Goal: Information Seeking & Learning: Find specific fact

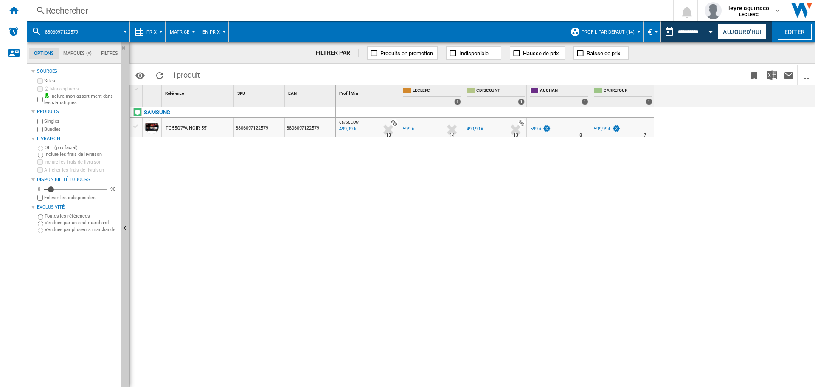
click at [273, 20] on div "Rechercher Rechercher 0 leyre aguinaco LECLERC LECLERC Mes paramètres Se déconn…" at bounding box center [421, 10] width 788 height 21
click at [281, 10] on div "Rechercher" at bounding box center [348, 11] width 605 height 12
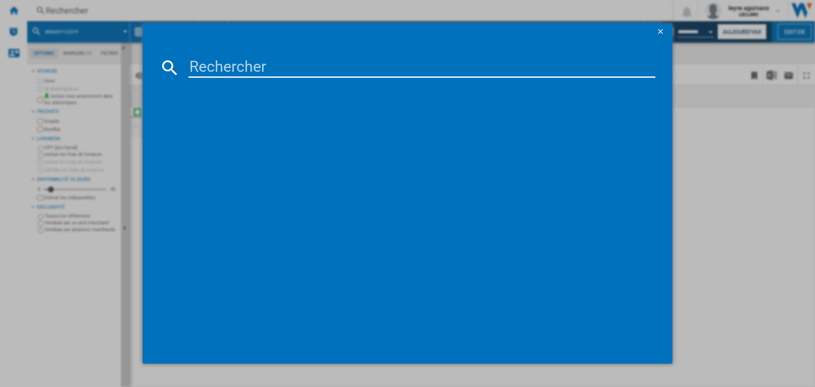
click at [286, 66] on input at bounding box center [421, 67] width 467 height 20
type input "8806096339459"
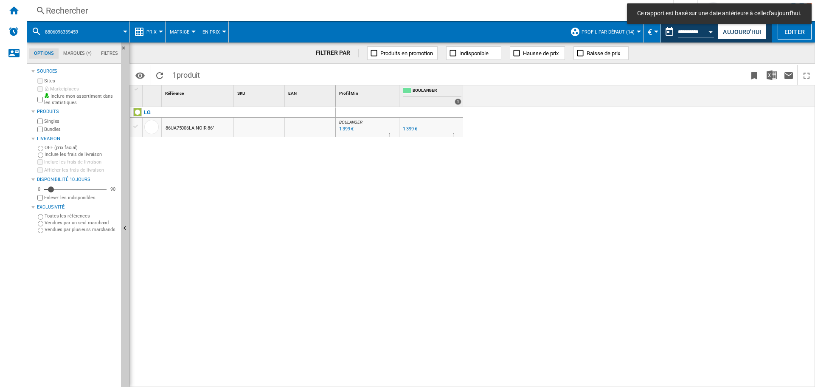
click at [347, 130] on div "1 399 €" at bounding box center [346, 129] width 16 height 8
click at [344, 129] on div "1 399 €" at bounding box center [346, 129] width 16 height 8
click at [743, 32] on button "Aujourd'hui" at bounding box center [741, 32] width 49 height 16
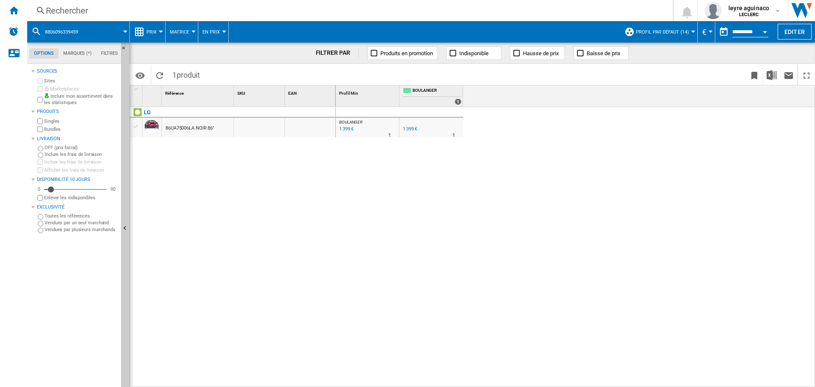
click at [344, 128] on div "1 399 €" at bounding box center [346, 129] width 16 height 8
